Goal: Navigation & Orientation: Understand site structure

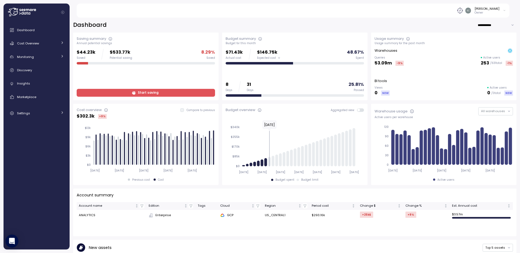
click at [121, 94] on span "Start saving" at bounding box center [145, 92] width 131 height 7
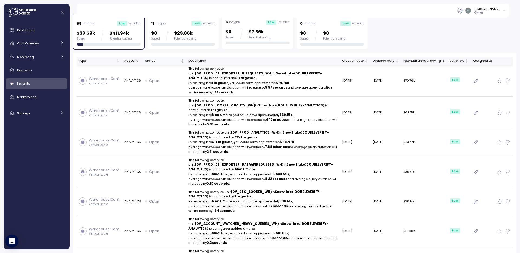
scroll to position [90, 0]
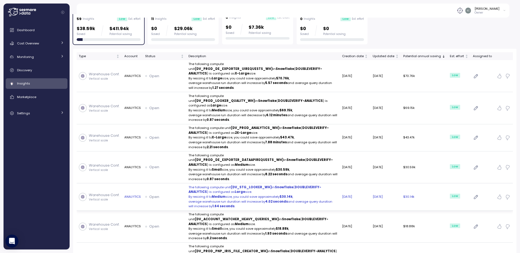
click at [241, 185] on strong "(DV_STG_LOOKER_WH)" at bounding box center [251, 187] width 41 height 4
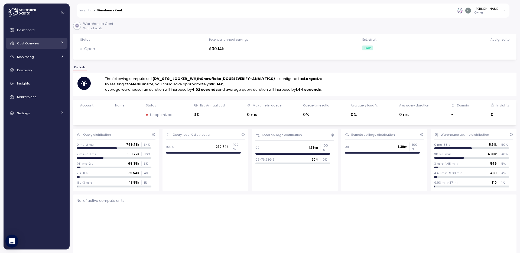
click at [36, 43] on span "Cost Overview" at bounding box center [28, 43] width 22 height 4
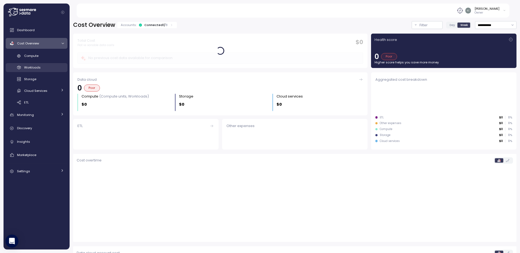
click at [30, 68] on span "Workloads" at bounding box center [32, 67] width 17 height 4
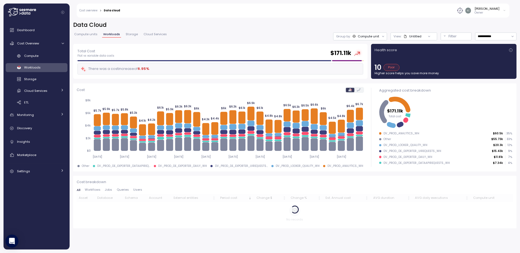
click at [86, 37] on link "Compute units" at bounding box center [85, 35] width 25 height 5
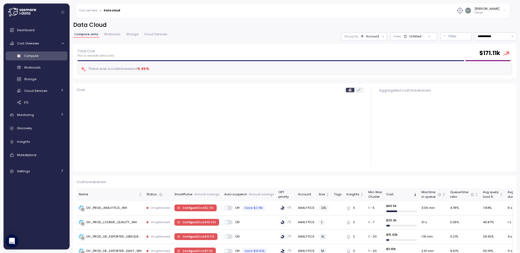
scroll to position [48, 0]
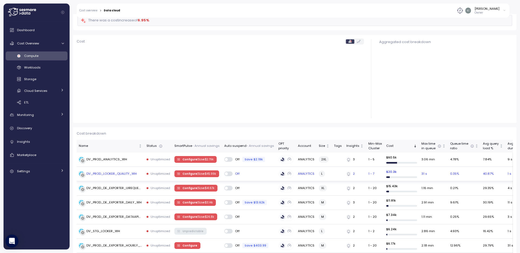
click at [116, 171] on div "DV_PROD_LOOKER_QUALITY_WH" at bounding box center [108, 173] width 58 height 5
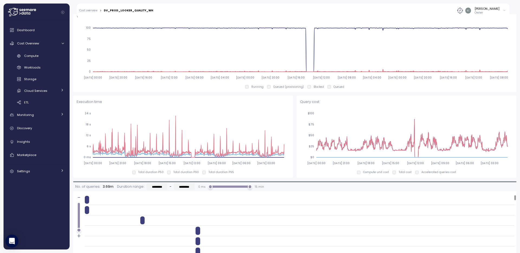
scroll to position [310, 0]
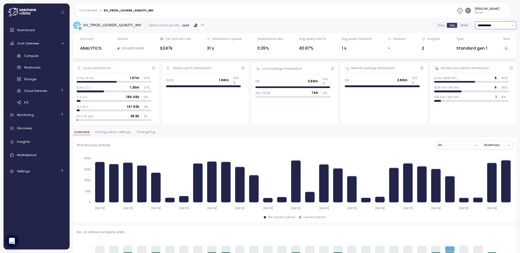
click at [493, 24] on input "**********" at bounding box center [495, 25] width 41 height 8
click at [433, 17] on div "Srividya Chilakamarri Owner" at bounding box center [333, 11] width 352 height 14
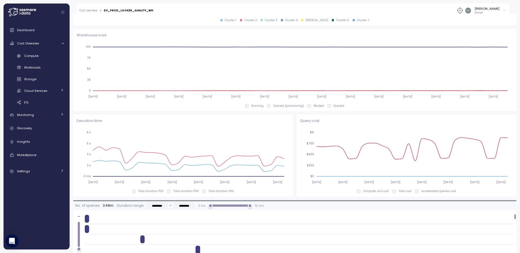
scroll to position [305, 0]
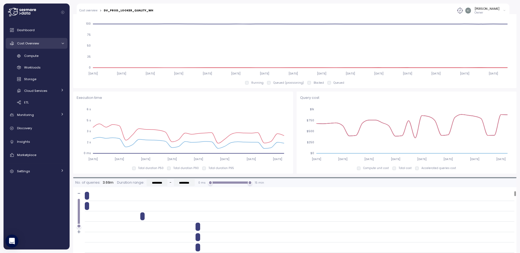
click at [37, 47] on link "Cost Overview" at bounding box center [37, 43] width 62 height 11
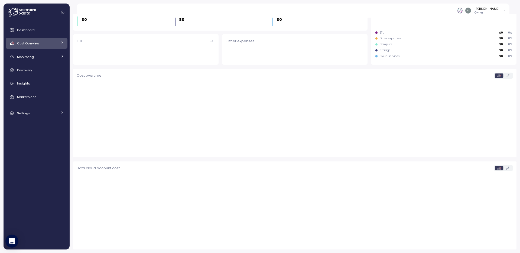
scroll to position [85, 0]
click at [37, 47] on link "Cost Overview" at bounding box center [37, 43] width 62 height 11
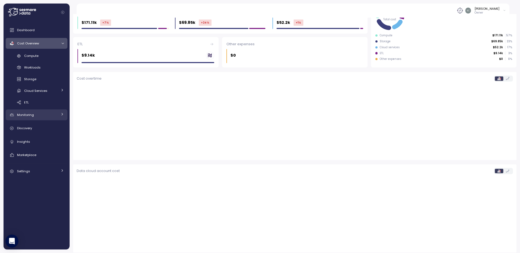
click at [31, 113] on span "Monitoring" at bounding box center [25, 115] width 17 height 4
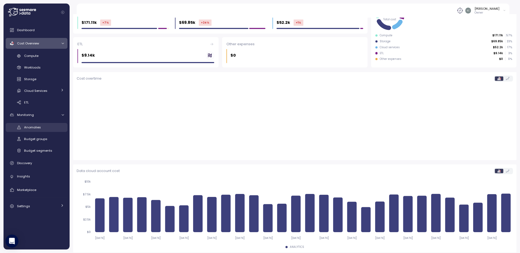
click at [29, 125] on span "Anomalies" at bounding box center [32, 127] width 17 height 4
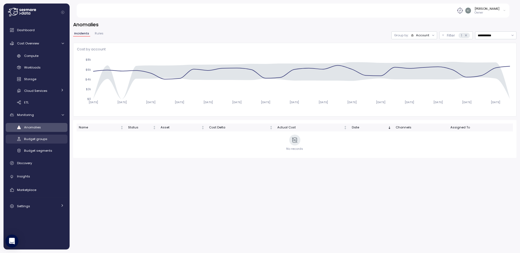
click at [27, 142] on link "Budget groups" at bounding box center [37, 139] width 62 height 9
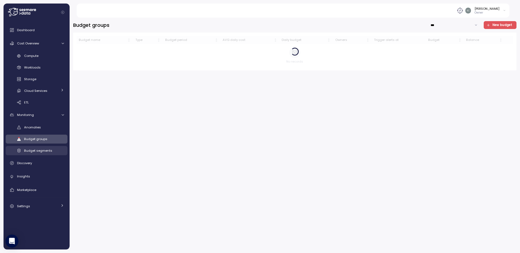
click at [25, 152] on span "Budget segments" at bounding box center [38, 150] width 28 height 4
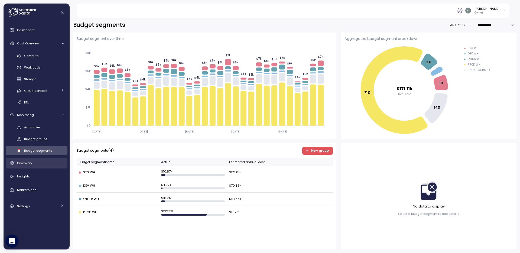
click at [30, 165] on div "Discovery" at bounding box center [40, 162] width 47 height 5
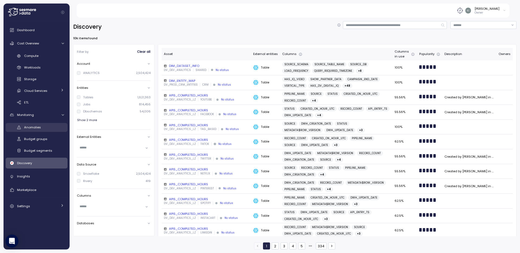
click at [32, 130] on div "Anomalies" at bounding box center [44, 127] width 40 height 5
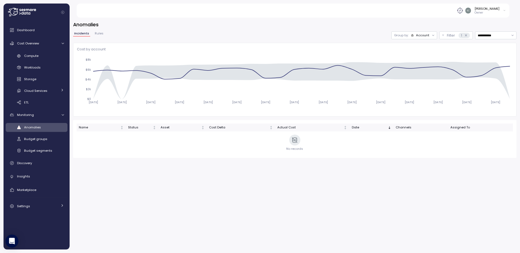
click at [98, 32] on span "Rules" at bounding box center [99, 33] width 9 height 3
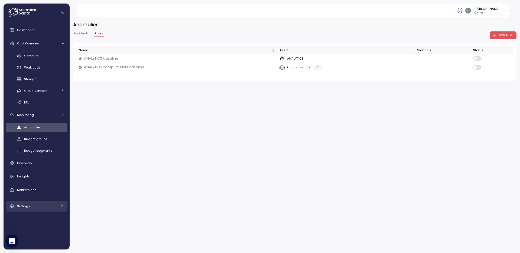
click at [25, 207] on span "Settings" at bounding box center [23, 206] width 13 height 4
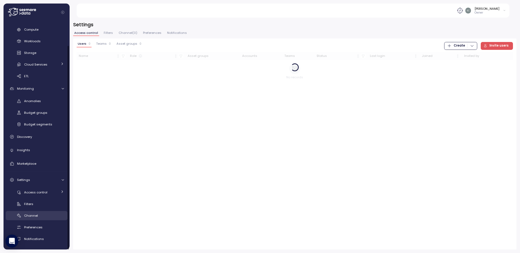
click at [24, 214] on link "Channel" at bounding box center [37, 215] width 62 height 9
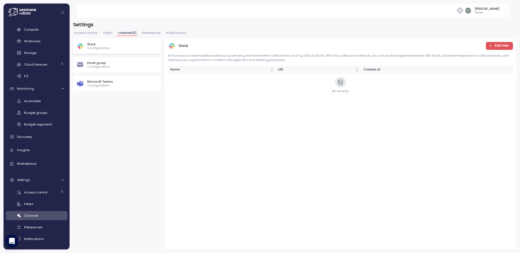
click at [174, 33] on span "Notifications" at bounding box center [176, 32] width 20 height 3
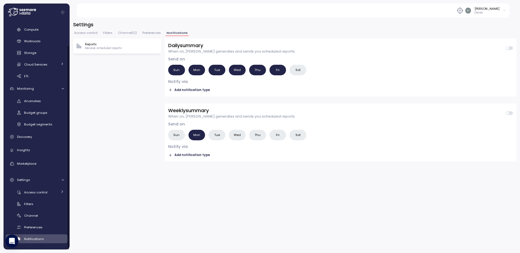
click at [35, 106] on div "Anomalies Budget groups Budget segments" at bounding box center [37, 113] width 62 height 32
click at [31, 99] on span "Anomalies" at bounding box center [32, 101] width 17 height 4
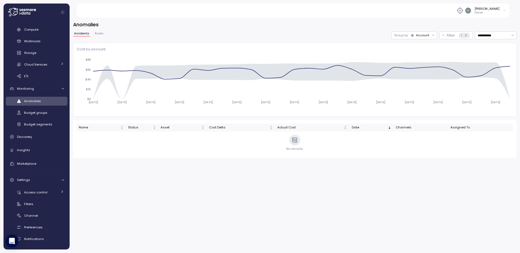
click at [431, 37] on div at bounding box center [433, 36] width 8 height 8
click at [431, 32] on div at bounding box center [433, 36] width 8 height 8
click at [40, 103] on div "Anomalies" at bounding box center [44, 100] width 40 height 5
